Goal: Task Accomplishment & Management: Use online tool/utility

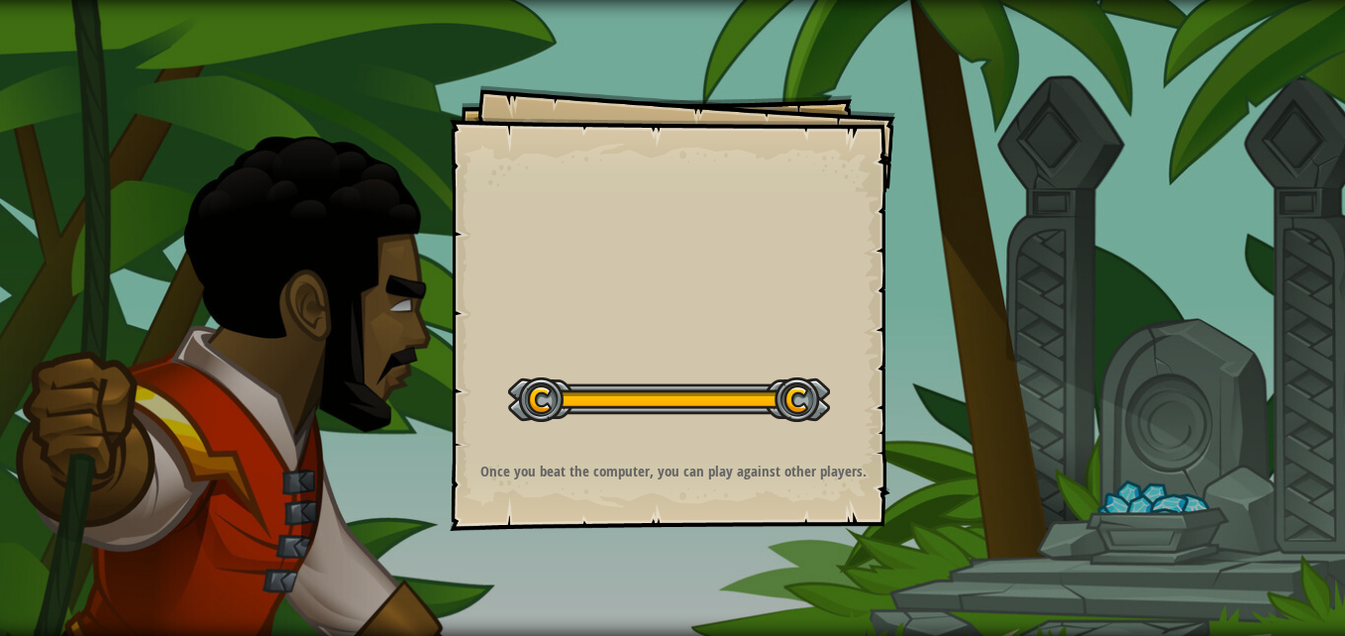
click at [1166, 533] on div "Goals Start Level Error loading from server. Try refreshing the page. You'll ne…" at bounding box center [672, 318] width 1345 height 636
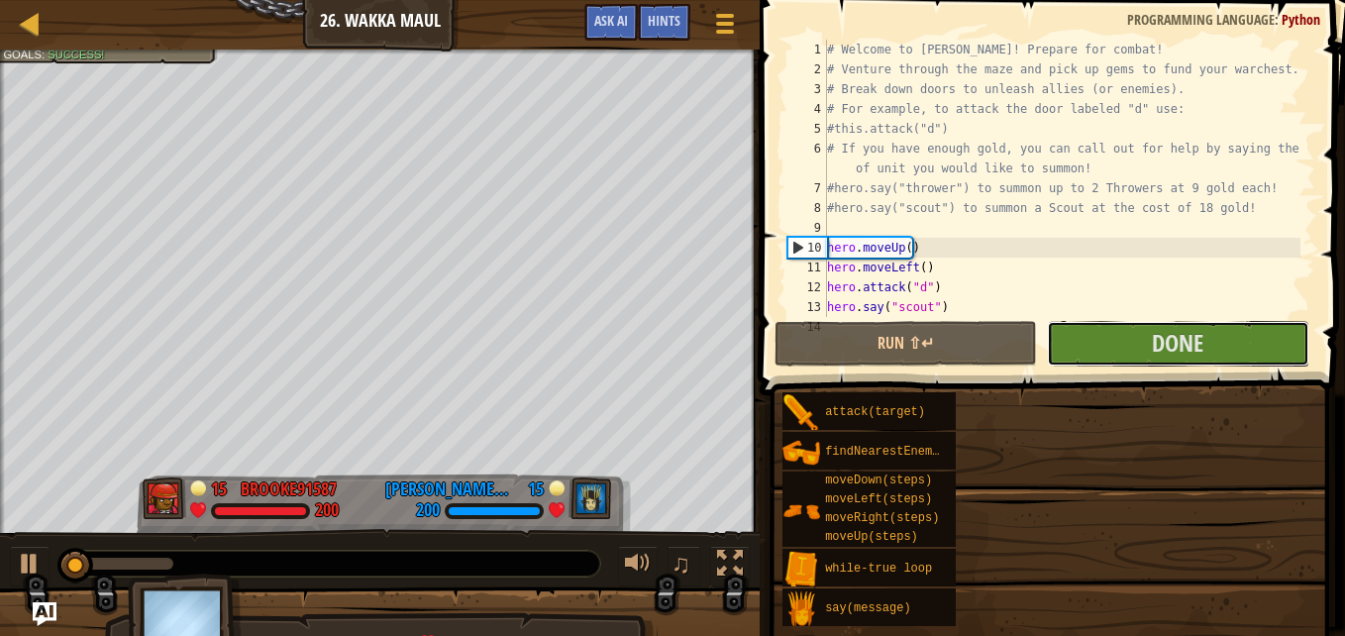
click at [1265, 364] on button "Done" at bounding box center [1178, 344] width 262 height 46
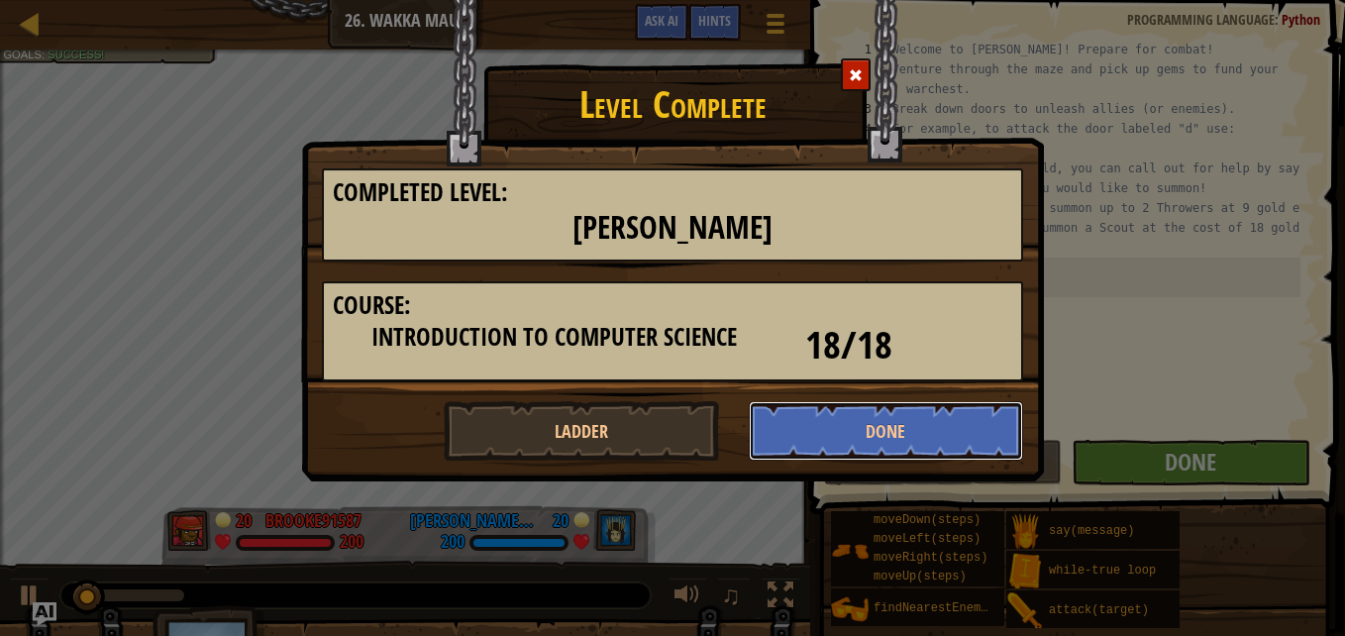
click at [990, 404] on button "Done" at bounding box center [886, 430] width 275 height 59
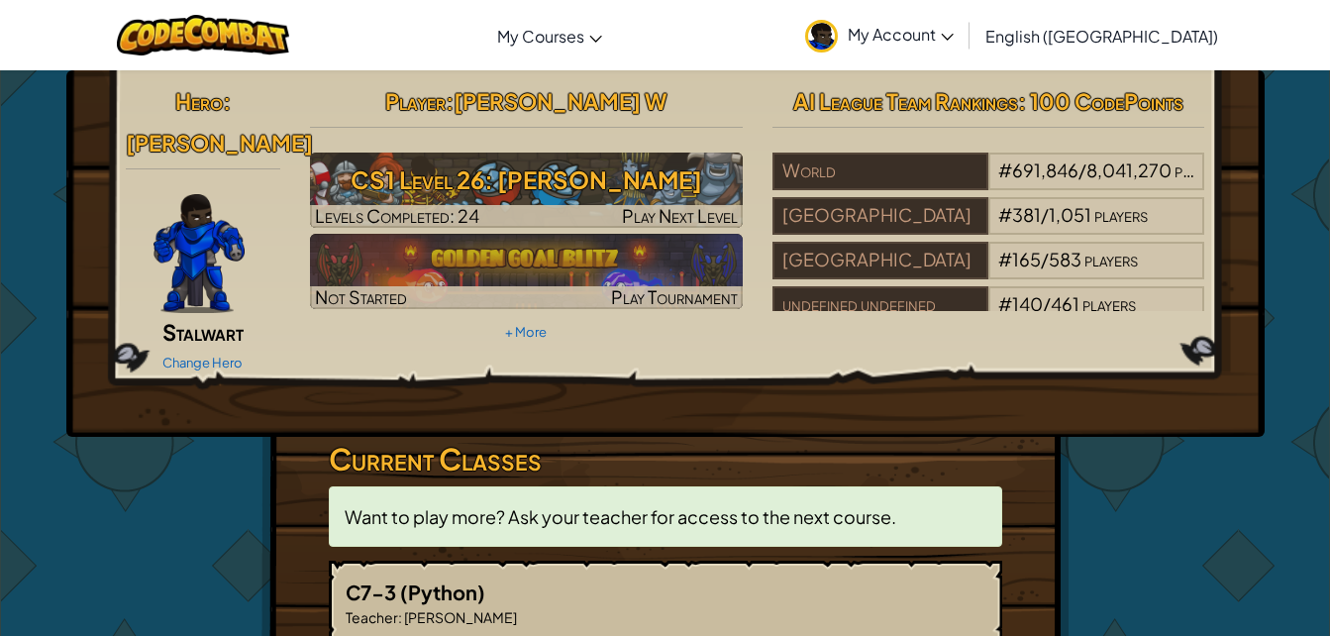
click at [358, 199] on h3 "CS1 Level 26: Wakka Maul" at bounding box center [526, 179] width 433 height 45
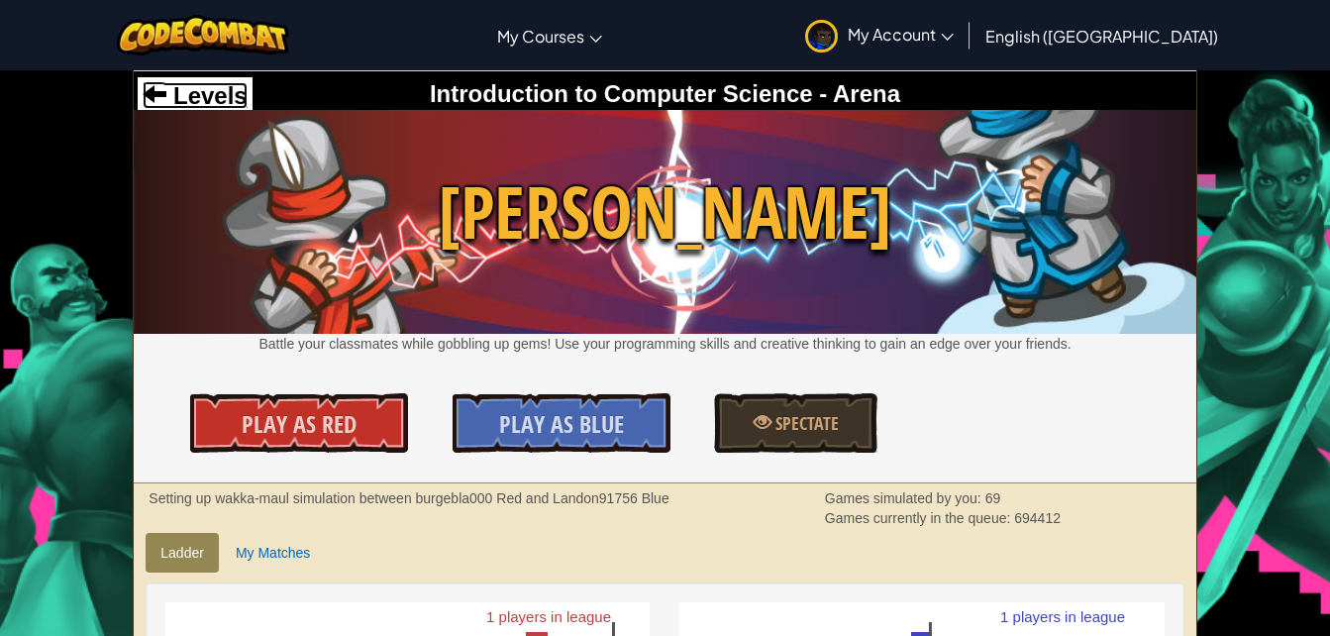
click at [148, 93] on span at bounding box center [155, 93] width 24 height 24
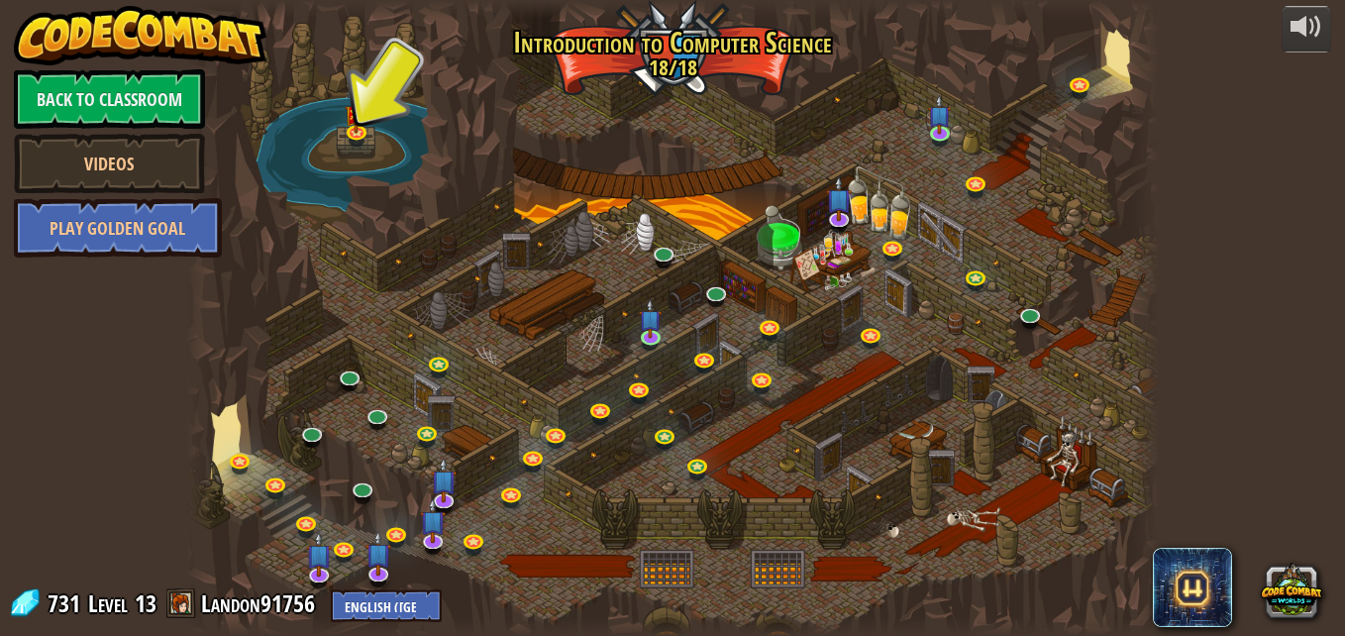
click at [81, 36] on img at bounding box center [141, 35] width 254 height 59
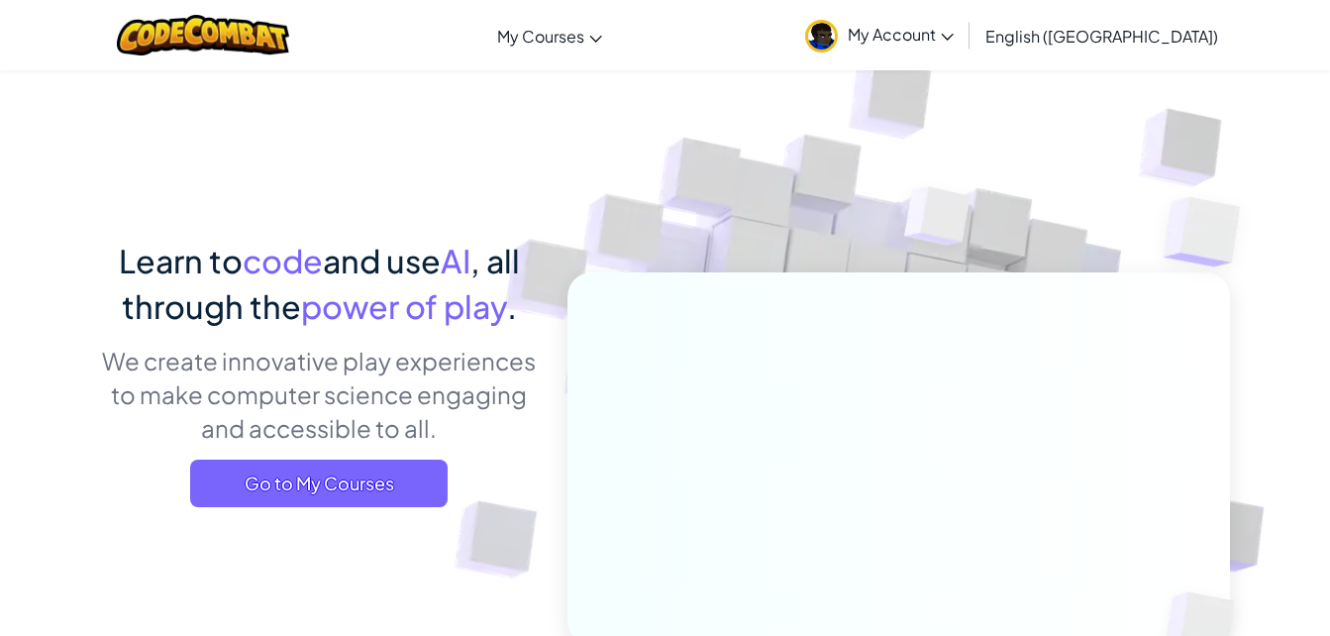
click at [443, 481] on span "Go to My Courses" at bounding box center [319, 484] width 258 height 48
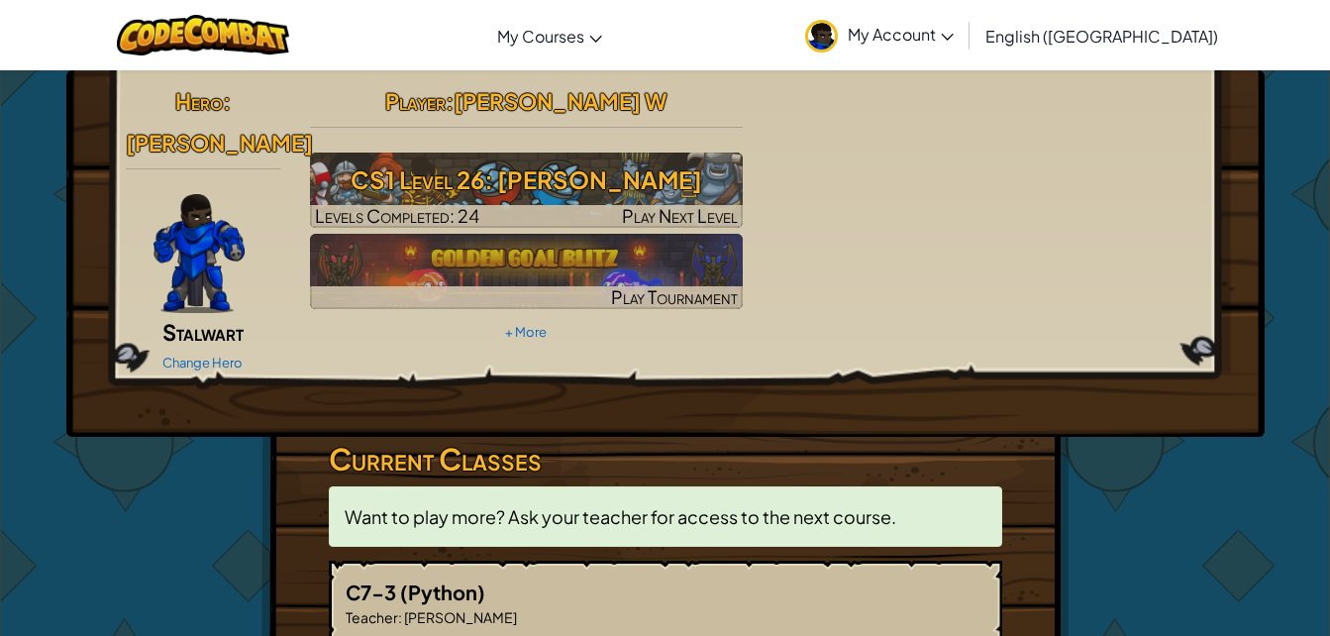
click at [371, 178] on h3 "CS1 Level 26: Wakka Maul" at bounding box center [526, 179] width 433 height 45
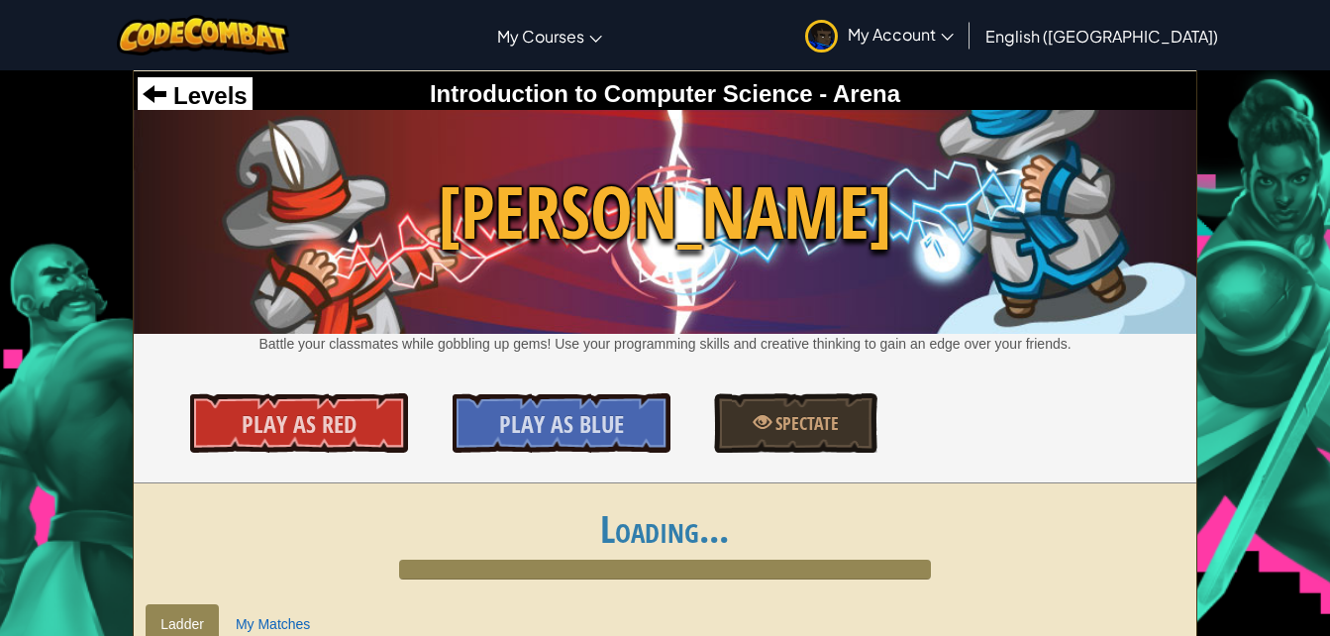
click at [339, 427] on span "Play As Red" at bounding box center [299, 424] width 115 height 32
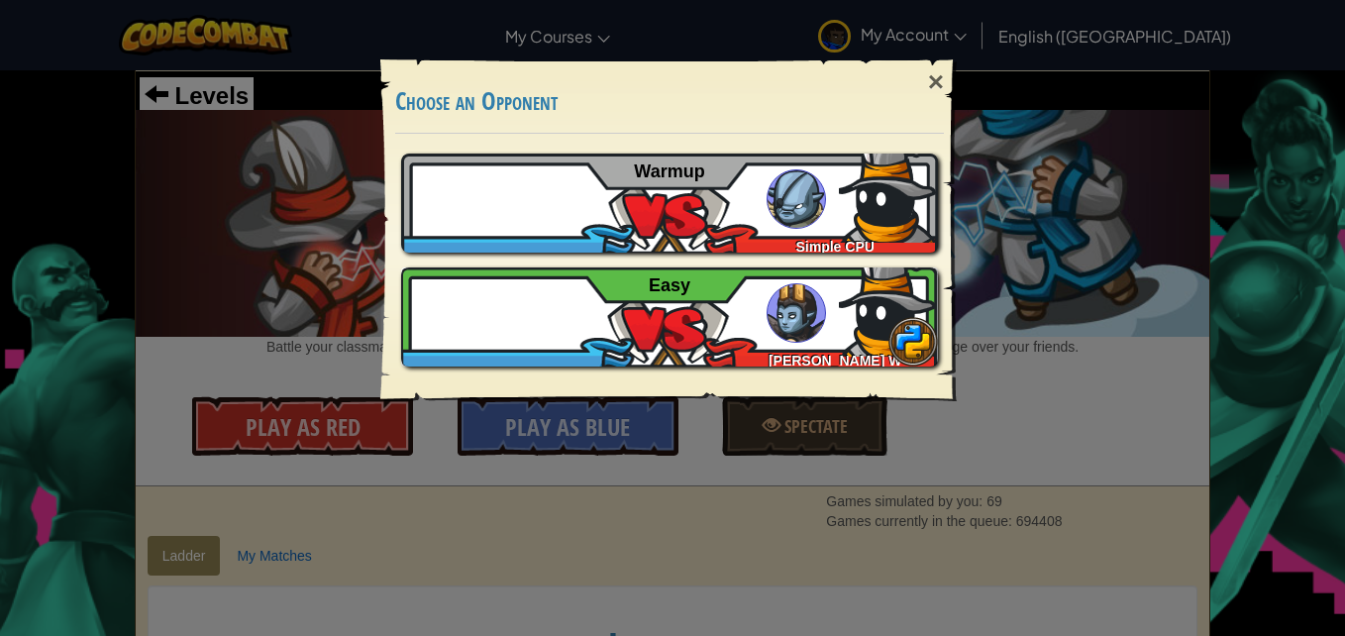
click at [864, 295] on img at bounding box center [888, 307] width 99 height 99
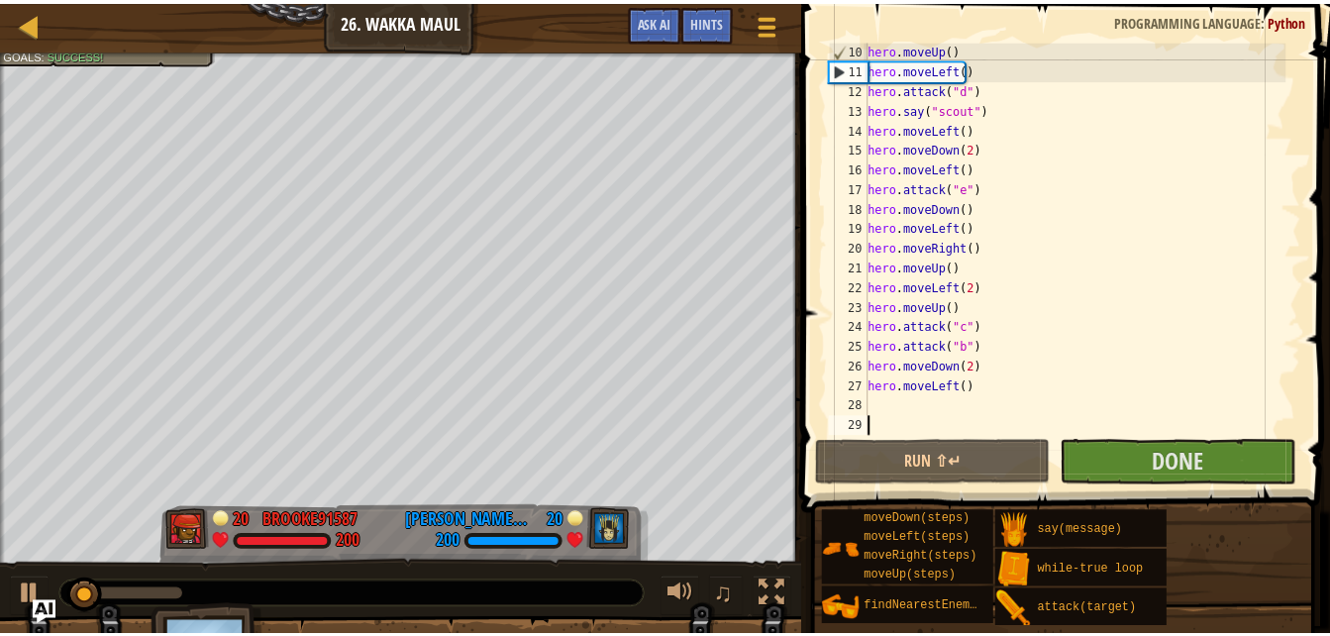
scroll to position [218, 0]
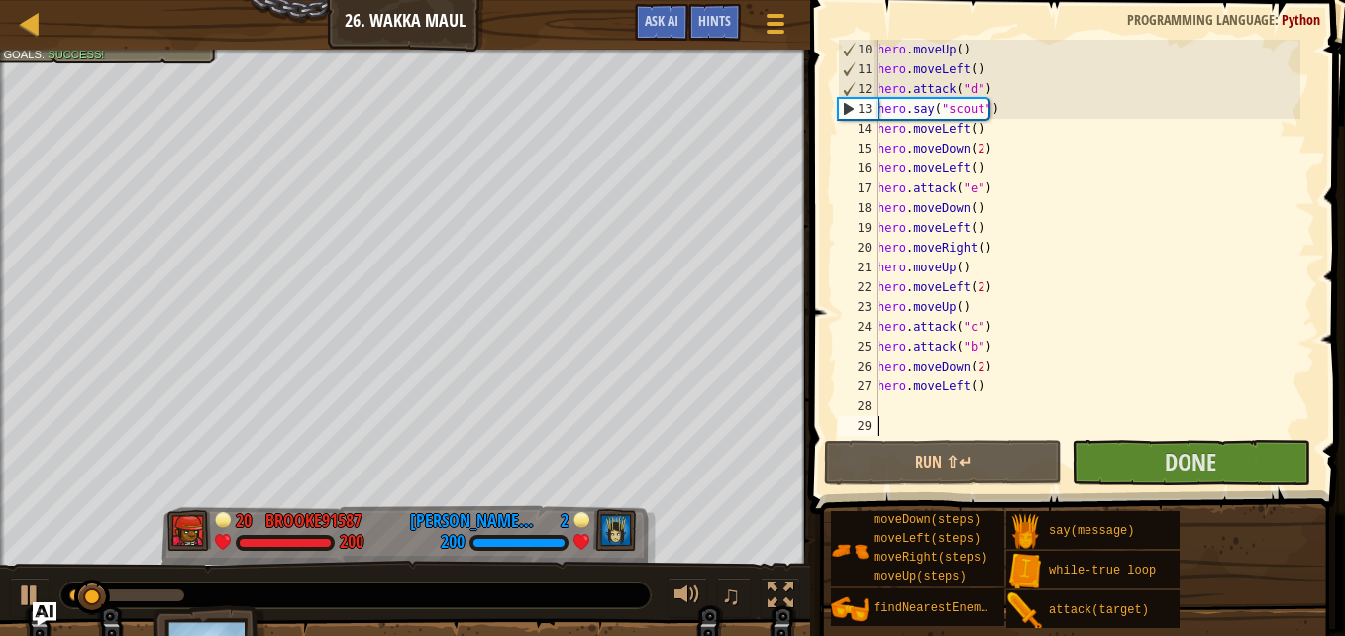
click at [904, 394] on div "hero . moveUp ( ) hero . moveLeft ( ) hero . attack ( "d" ) hero . say ( "scout…" at bounding box center [1087, 258] width 427 height 436
type textarea "hero.moveLeft()"
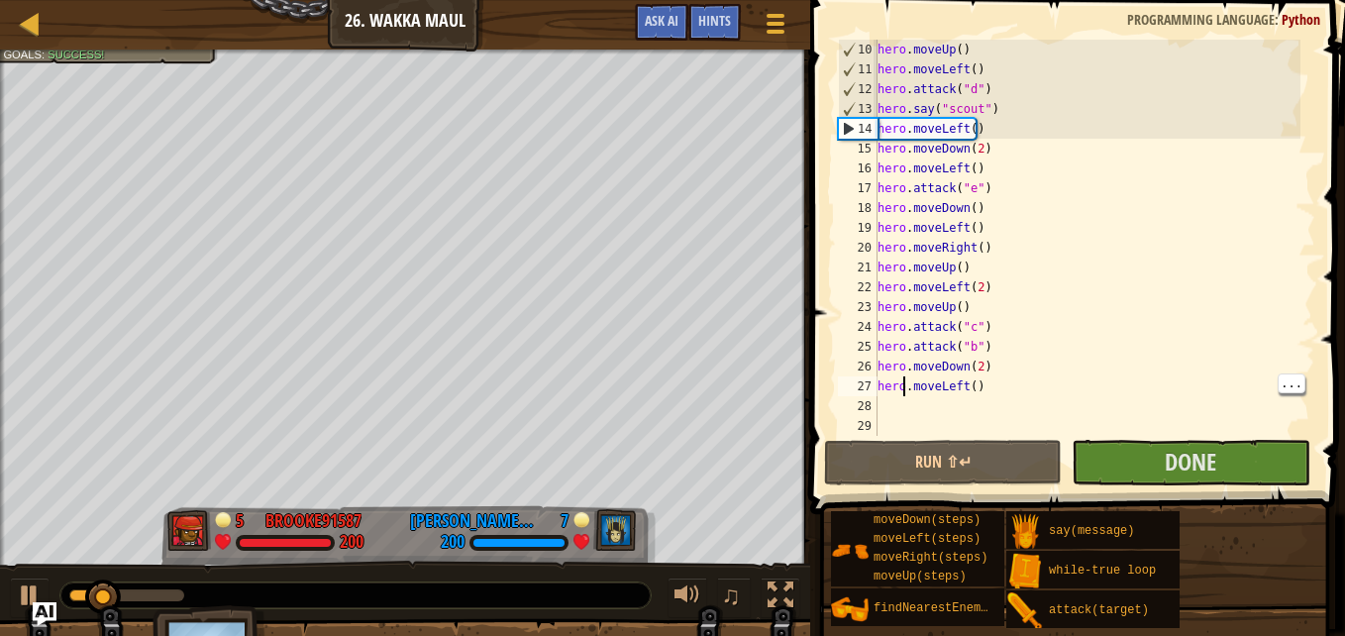
click at [896, 413] on div "hero . moveUp ( ) hero . moveLeft ( ) hero . attack ( "d" ) hero . say ( "scout…" at bounding box center [1087, 258] width 427 height 436
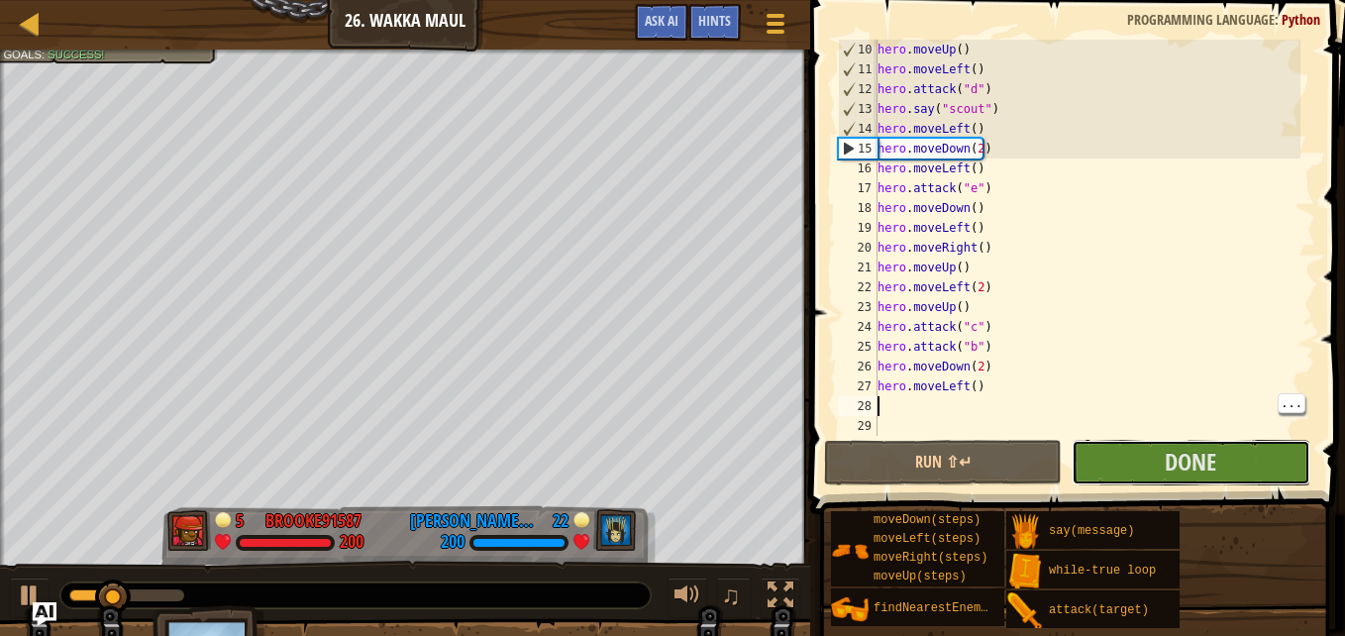
click at [1174, 461] on span "Done" at bounding box center [1191, 462] width 52 height 32
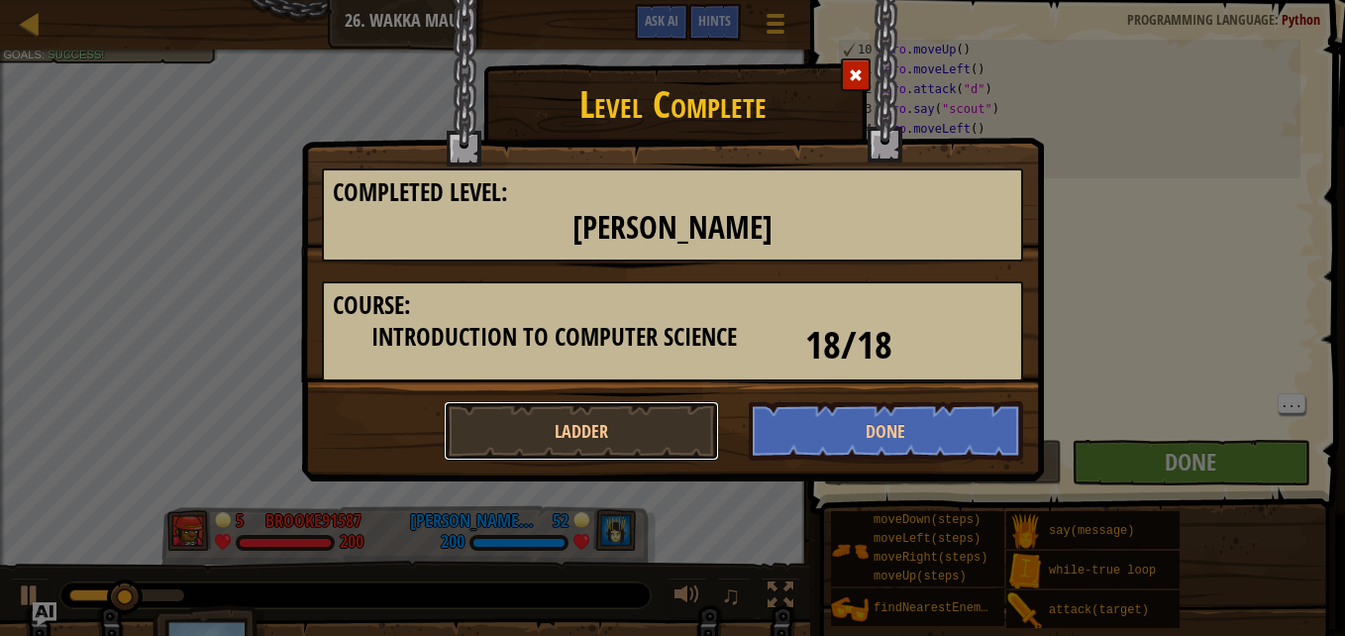
click at [717, 424] on button "Ladder" at bounding box center [581, 430] width 275 height 59
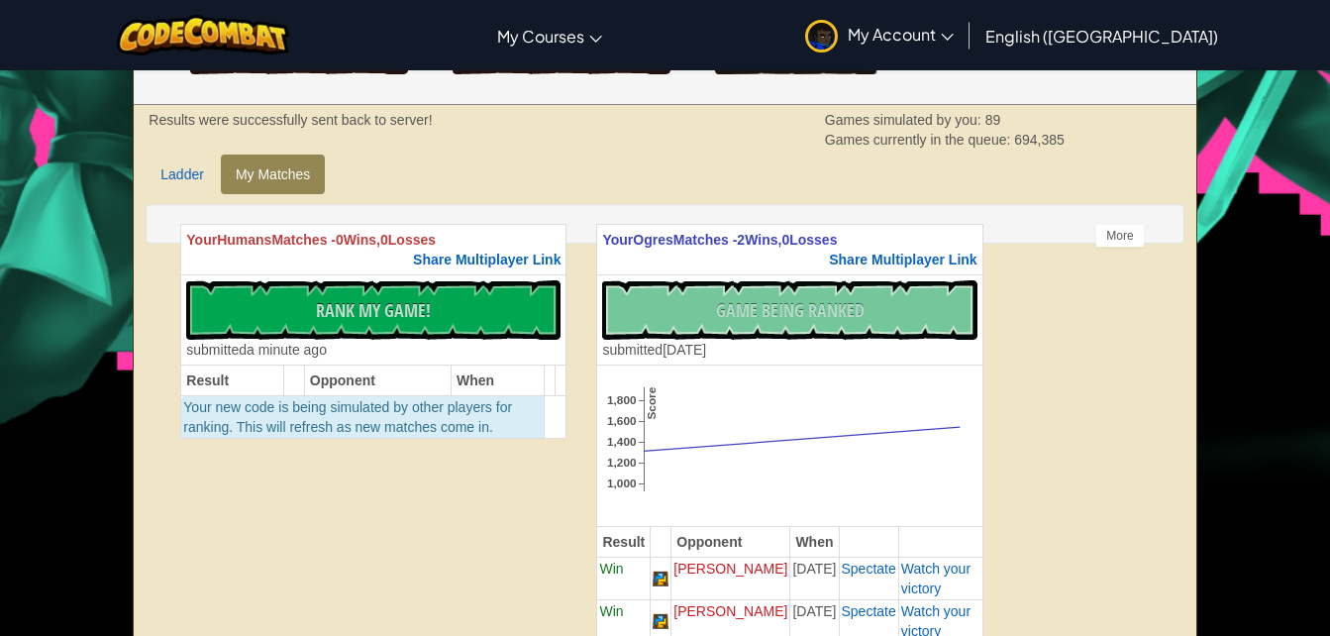
scroll to position [386, 0]
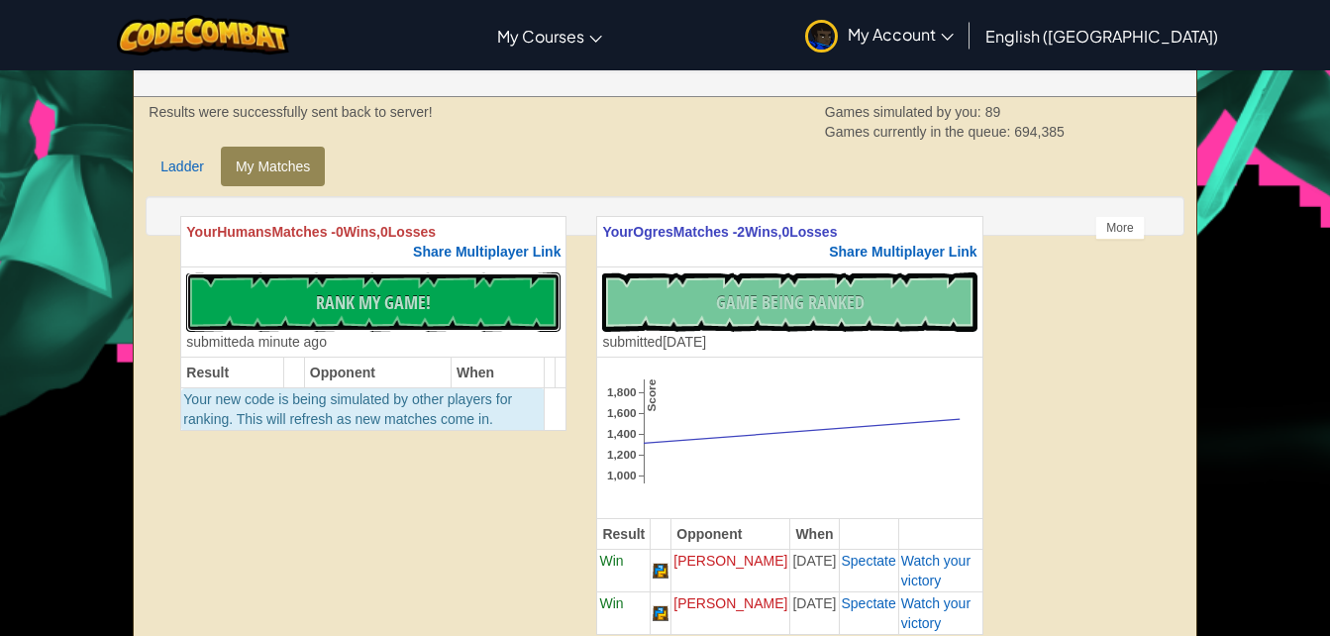
click at [457, 308] on button "No New Code to Rank Rank My Game! Submitting... Submitted for Ranking Failed to…" at bounding box center [373, 301] width 374 height 59
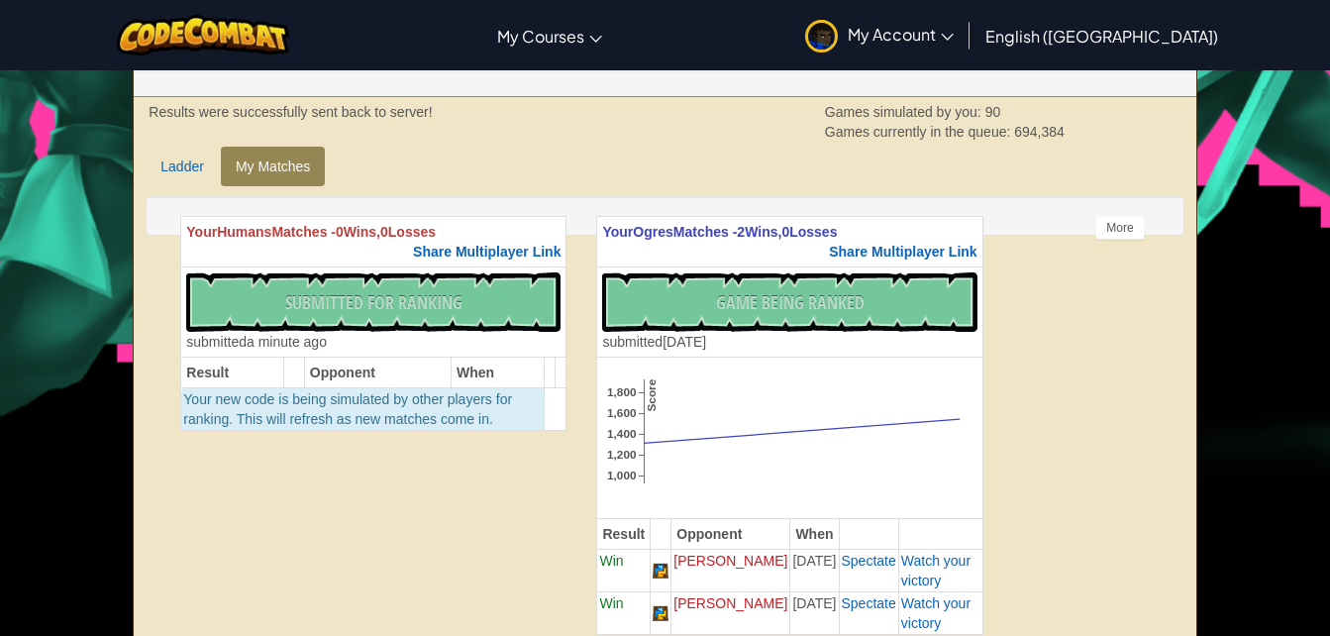
click at [888, 278] on div "No New Code to Rank Rank My Game! Submitting... Submitted for Ranking Failed to…" at bounding box center [789, 311] width 374 height 79
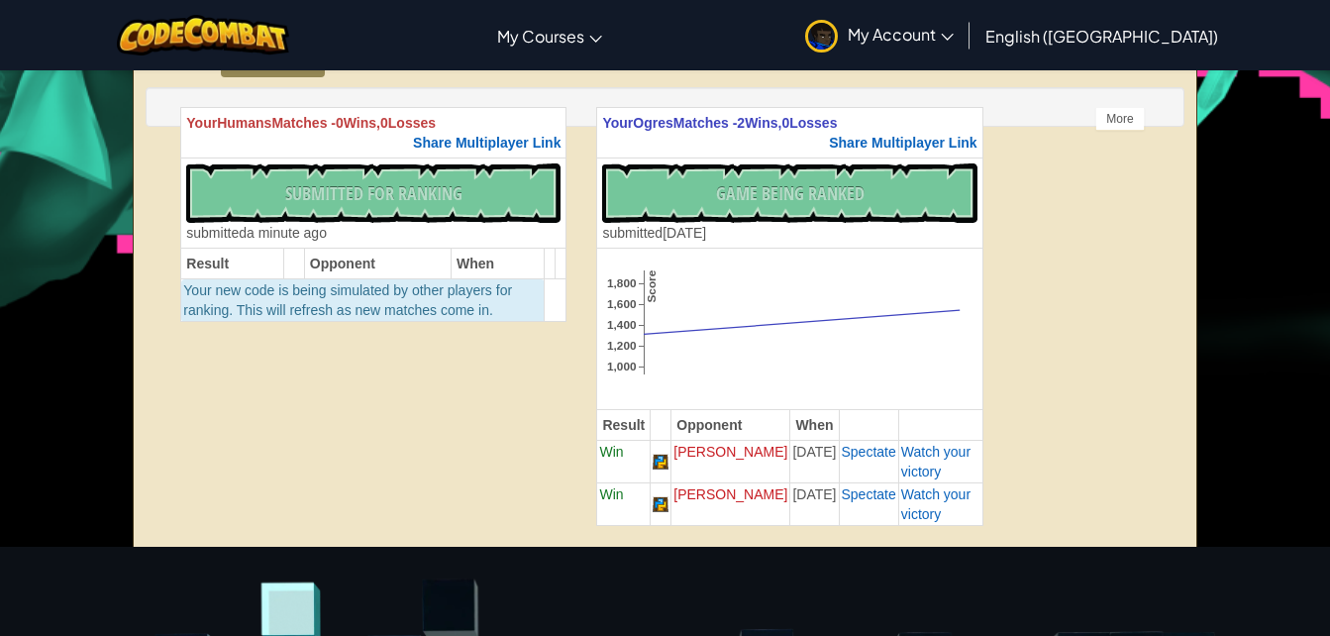
scroll to position [482, 0]
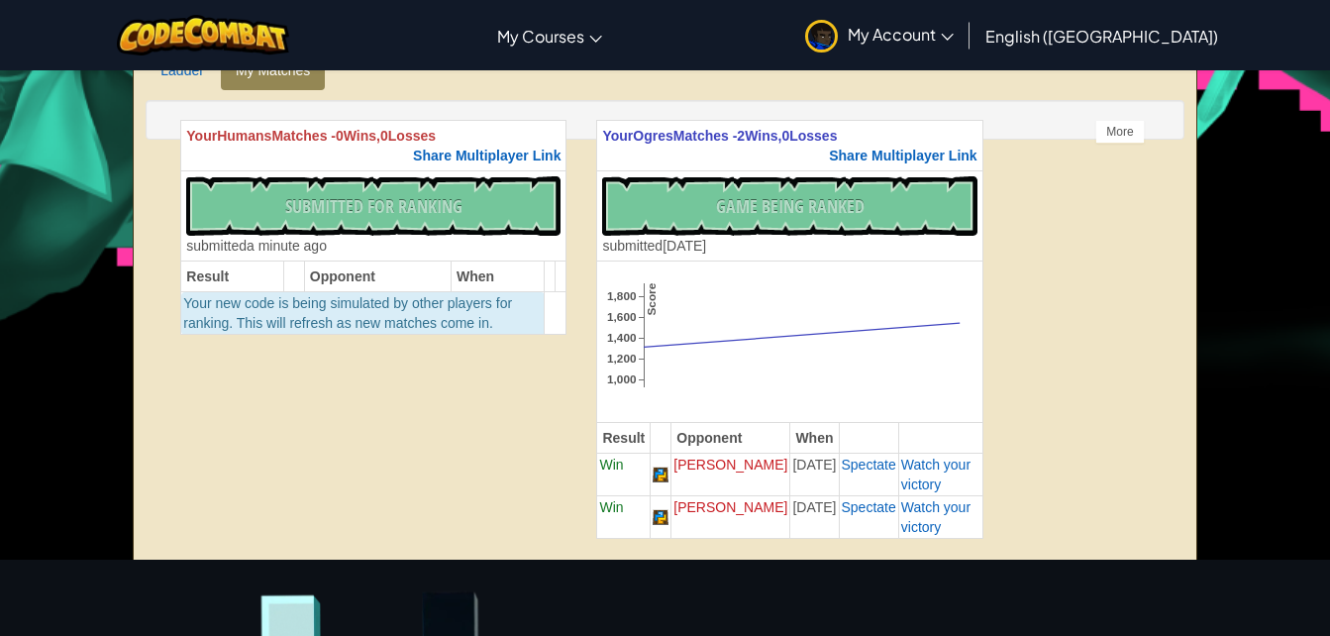
click at [915, 215] on div "No New Code to Rank Rank My Game! Submitting... Submitted for Ranking Failed to…" at bounding box center [789, 215] width 374 height 79
